Goal: Check status: Check status

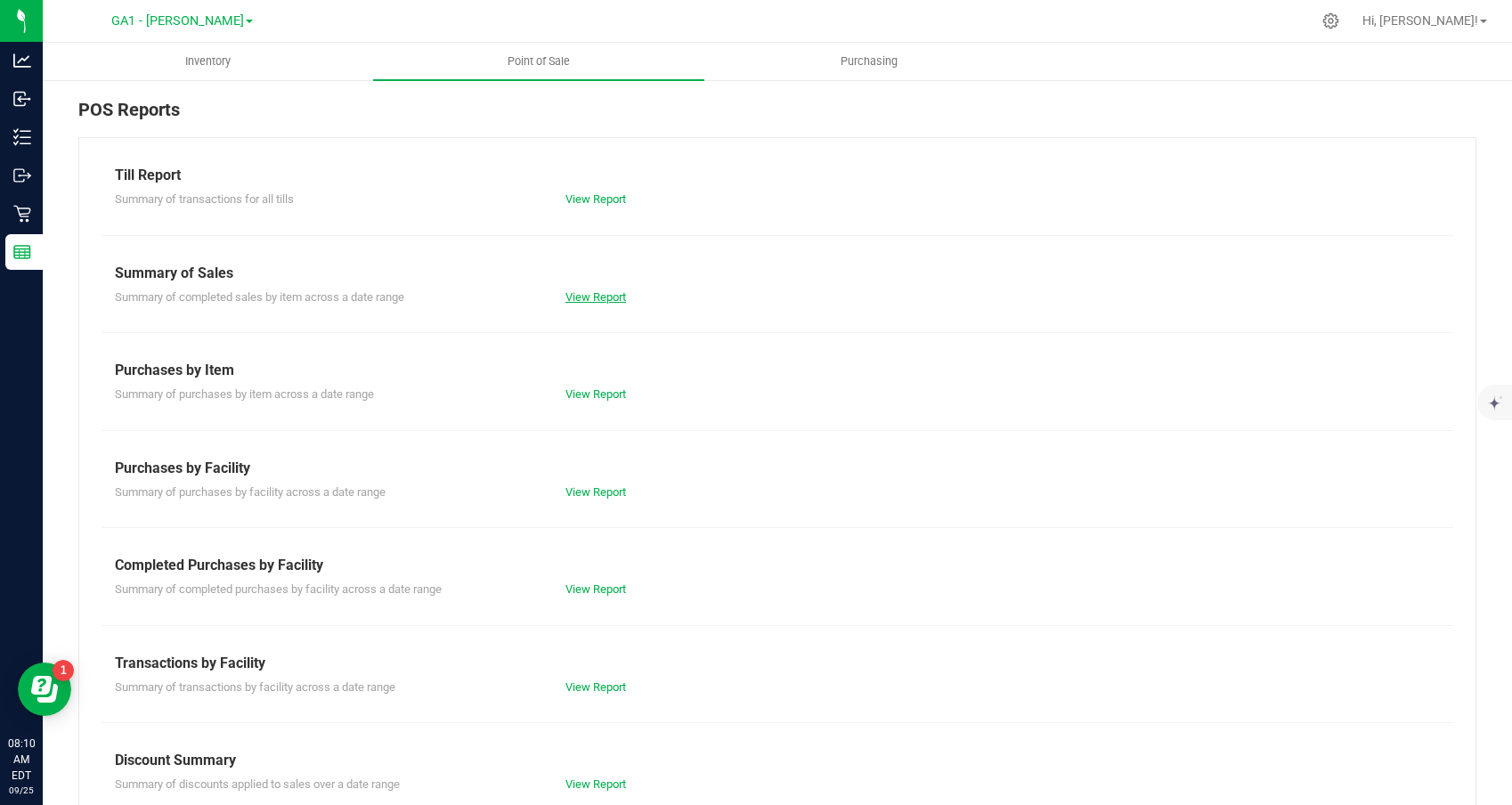
click at [591, 297] on link "View Report" at bounding box center [595, 298] width 61 height 13
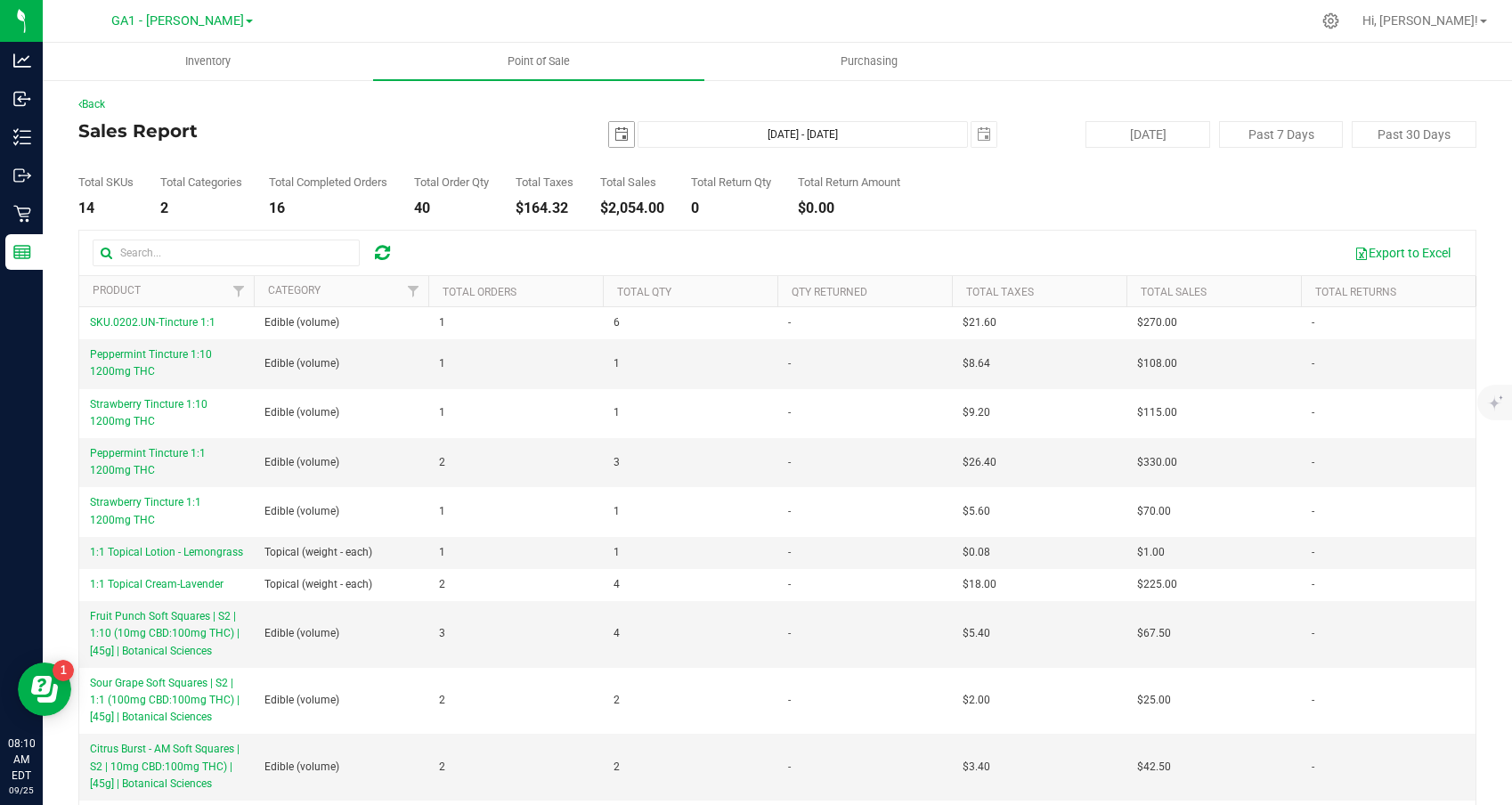
click at [614, 128] on span "select" at bounding box center [621, 134] width 14 height 14
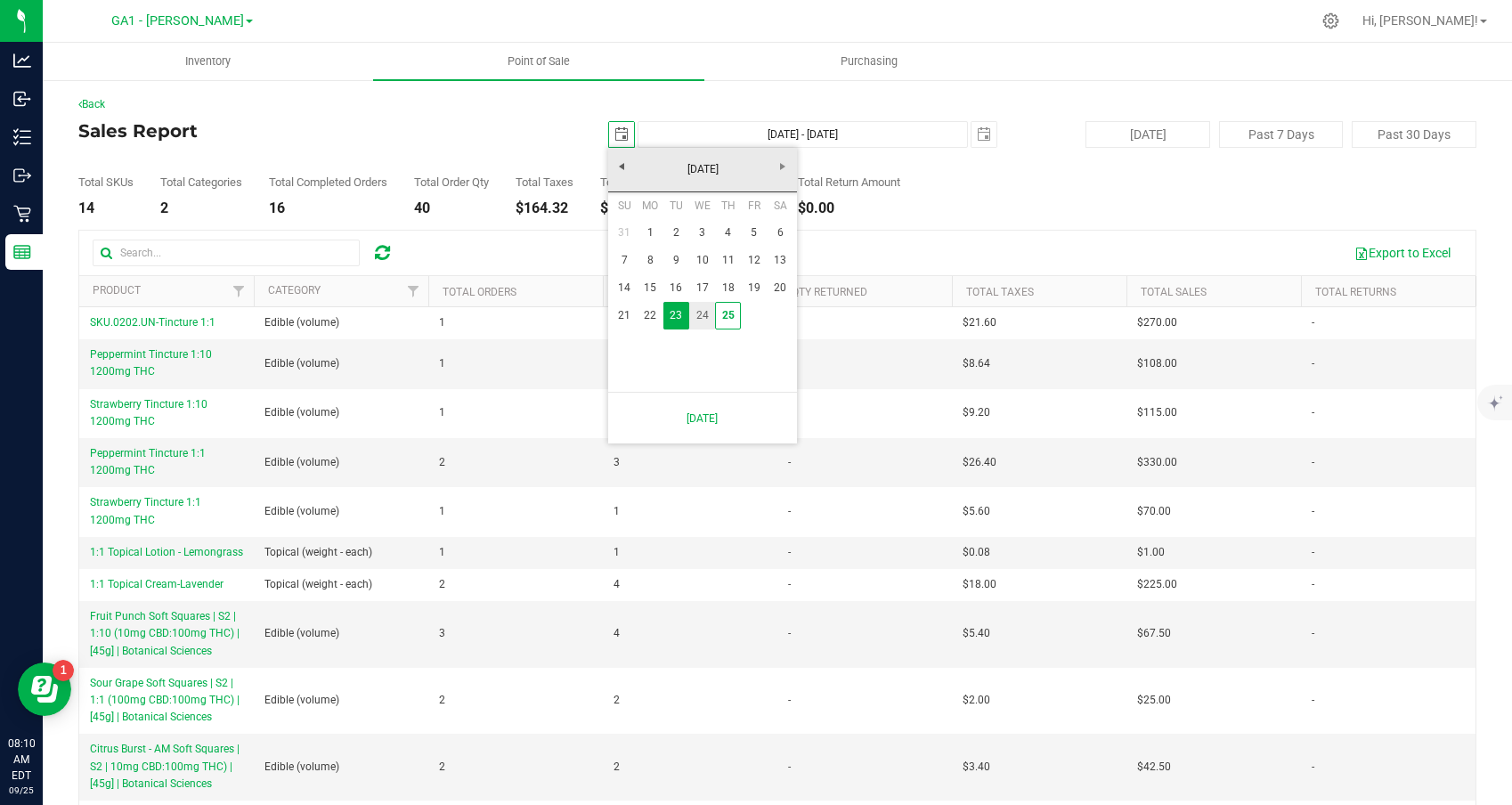
click at [702, 314] on link "24" at bounding box center [702, 316] width 26 height 28
type input "[DATE]"
type input "[DATE] - [DATE]"
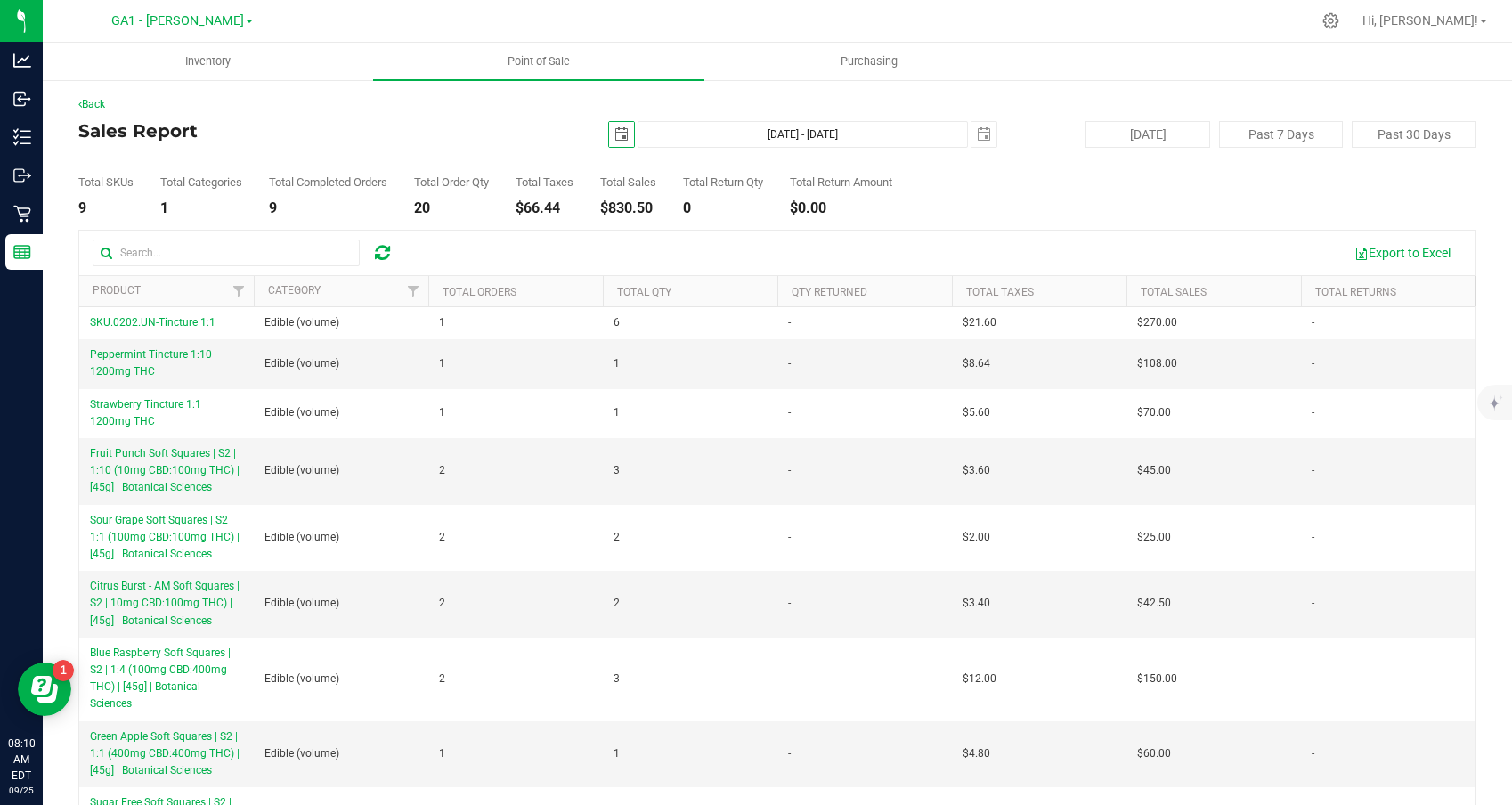
click at [363, 126] on h4 "Sales Report" at bounding box center [311, 131] width 466 height 19
click at [198, 21] on span "GA1 - [PERSON_NAME]" at bounding box center [178, 21] width 133 height 16
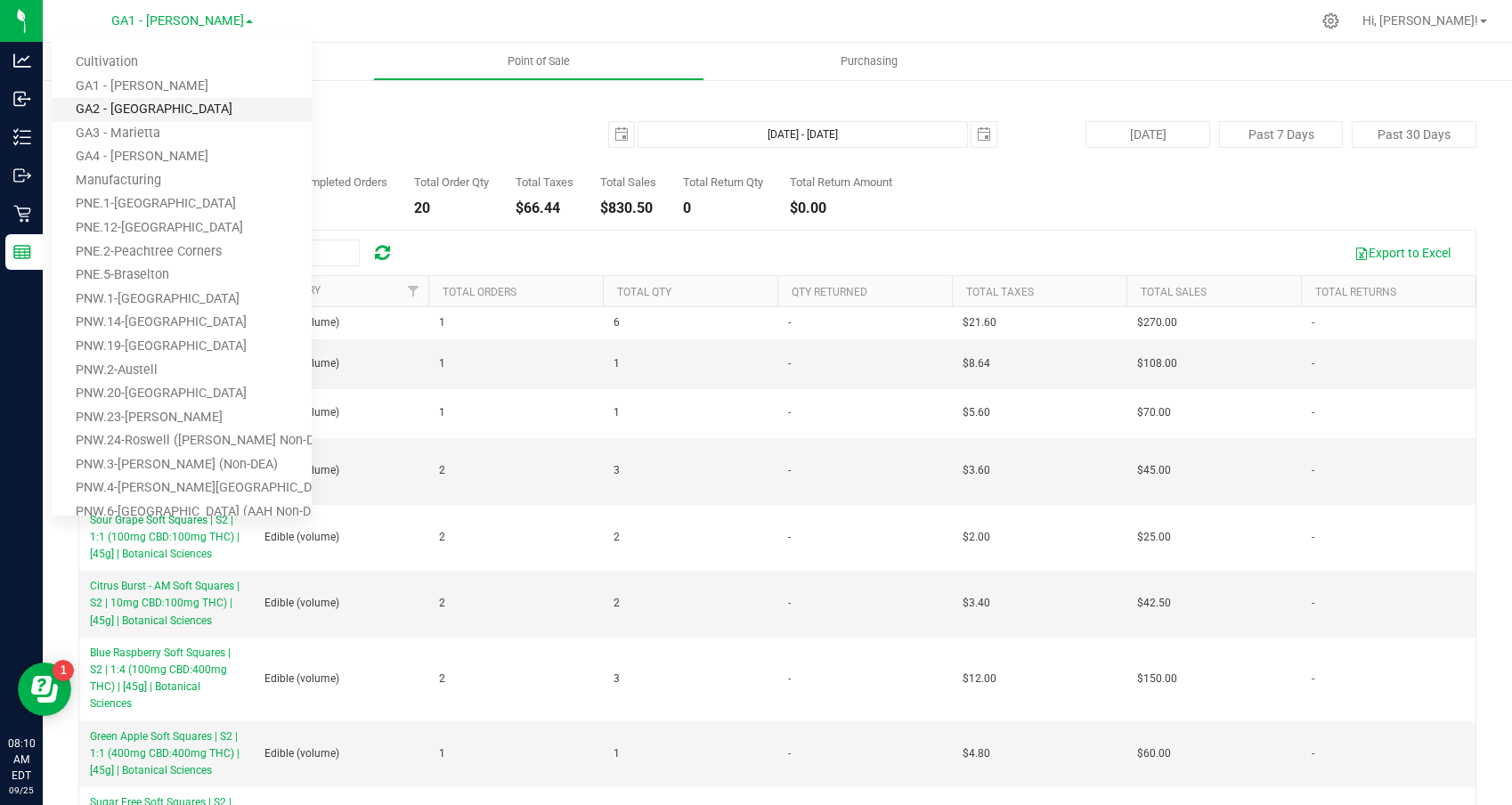
click at [146, 104] on link "GA2 - [GEOGRAPHIC_DATA]" at bounding box center [182, 110] width 260 height 24
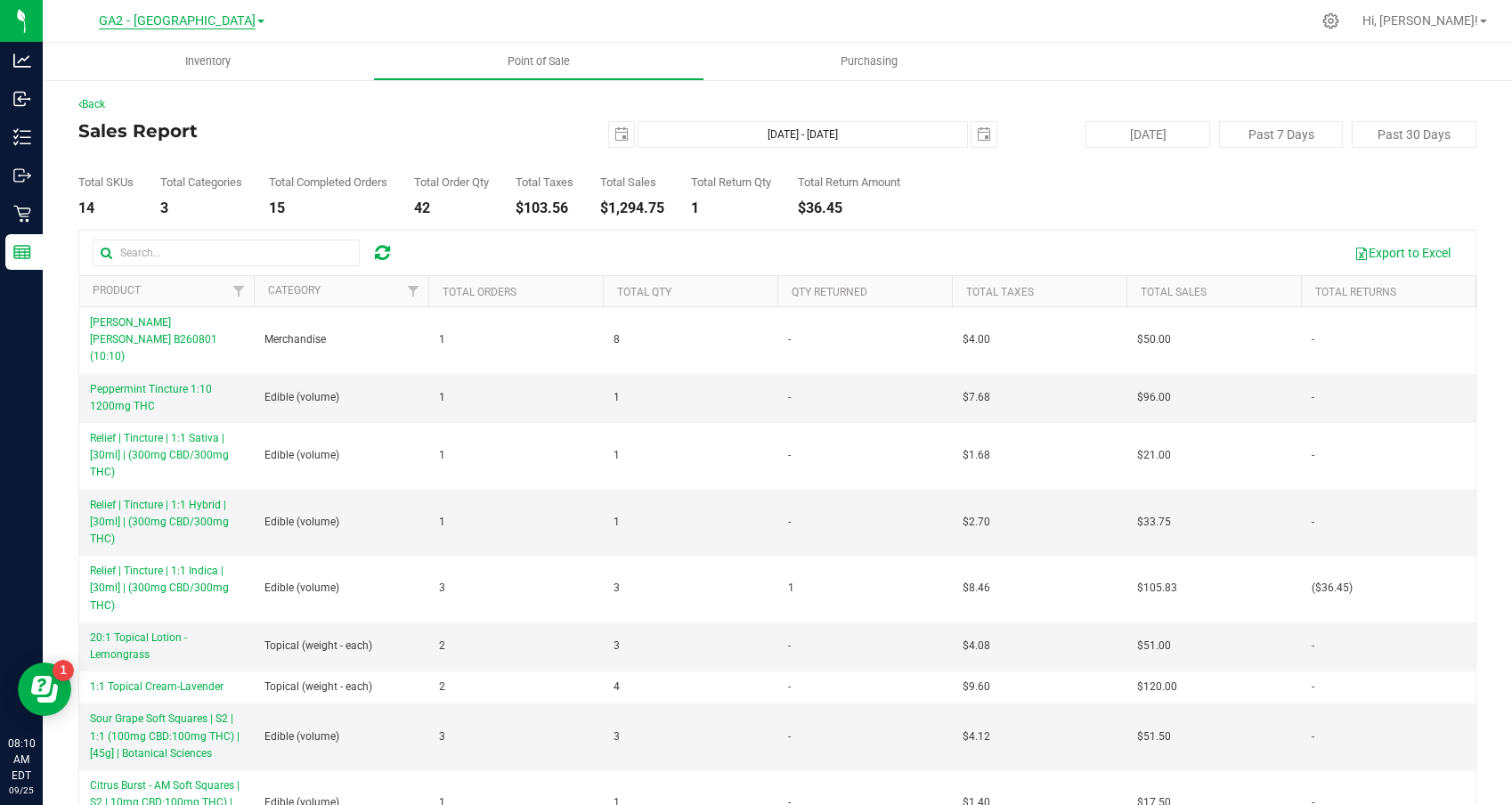
click at [183, 17] on span "GA2 - [GEOGRAPHIC_DATA]" at bounding box center [177, 21] width 157 height 16
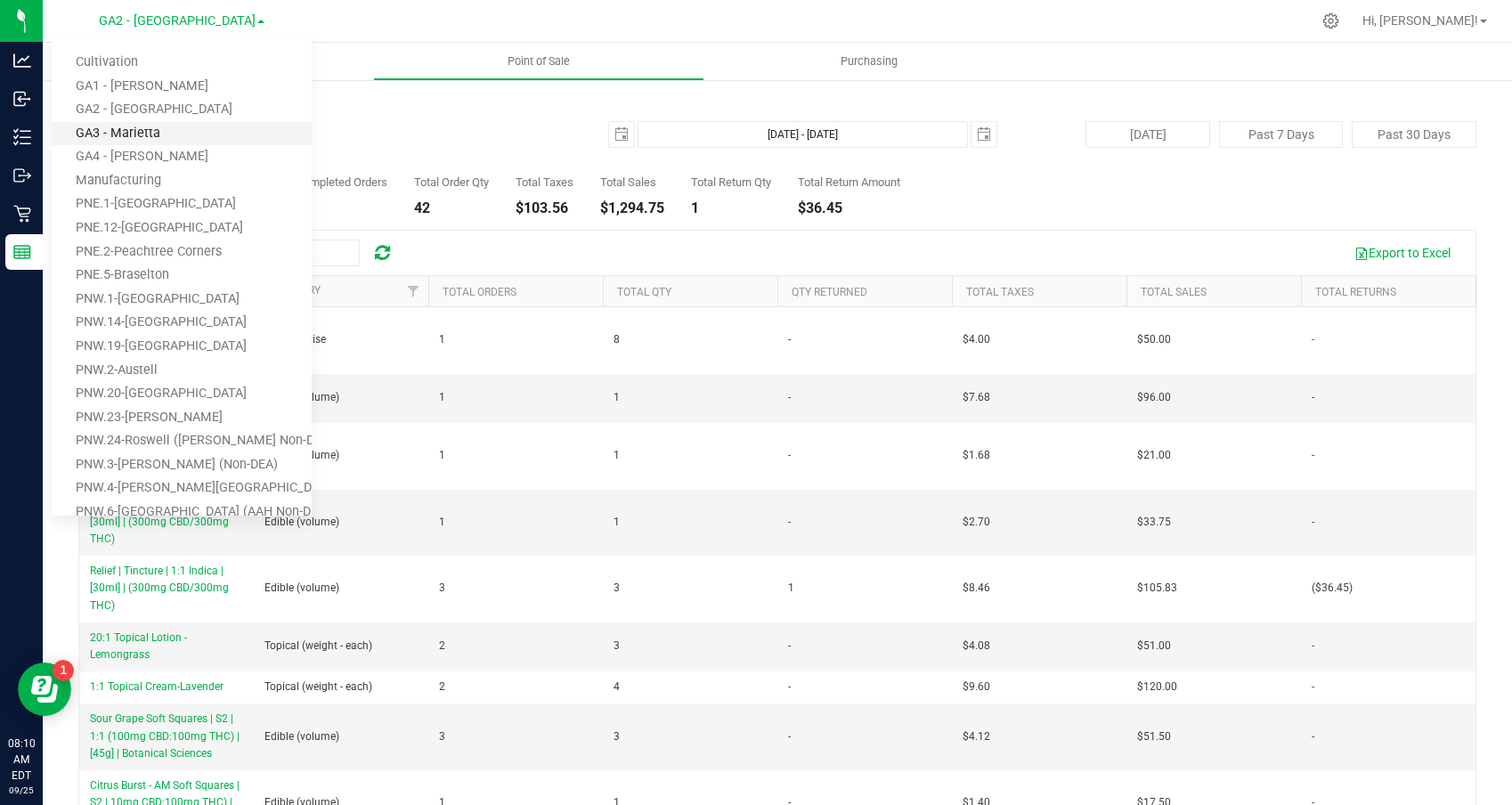
click at [155, 129] on link "GA3 - Marietta" at bounding box center [182, 134] width 260 height 24
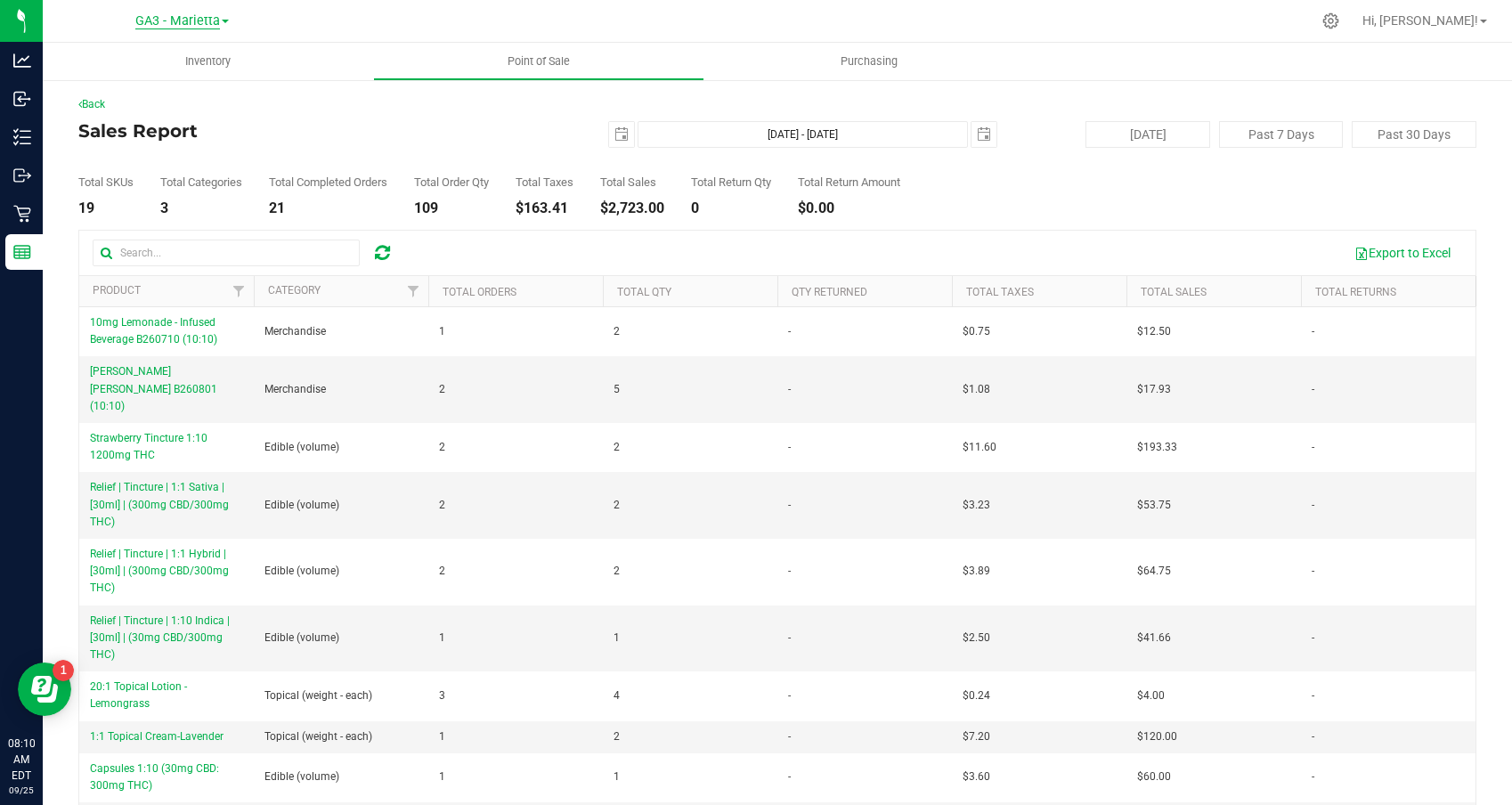
click at [192, 20] on span "GA3 - Marietta" at bounding box center [178, 21] width 85 height 16
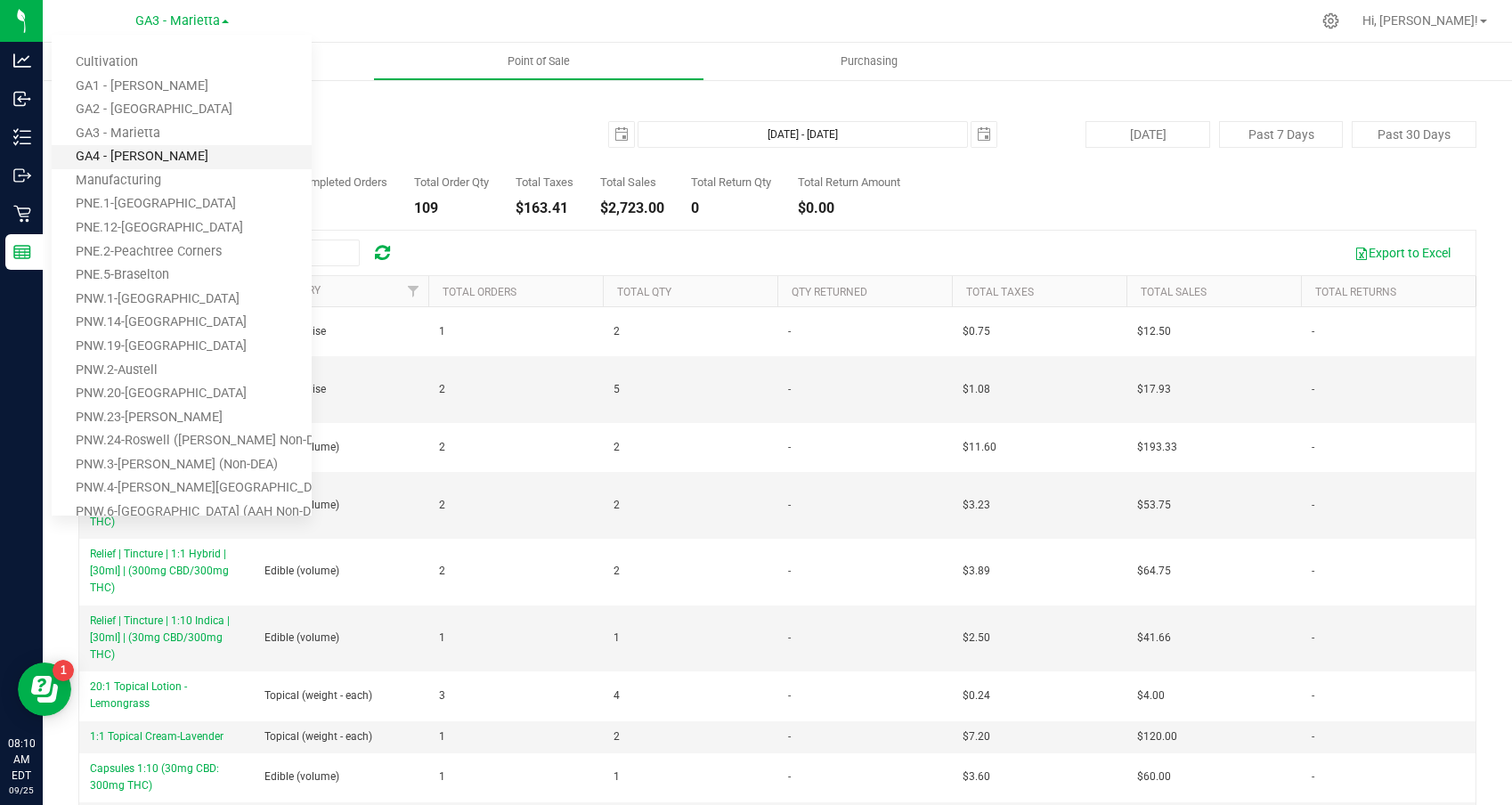
click at [145, 149] on link "GA4 - [PERSON_NAME]" at bounding box center [182, 157] width 260 height 24
